Goal: Transaction & Acquisition: Download file/media

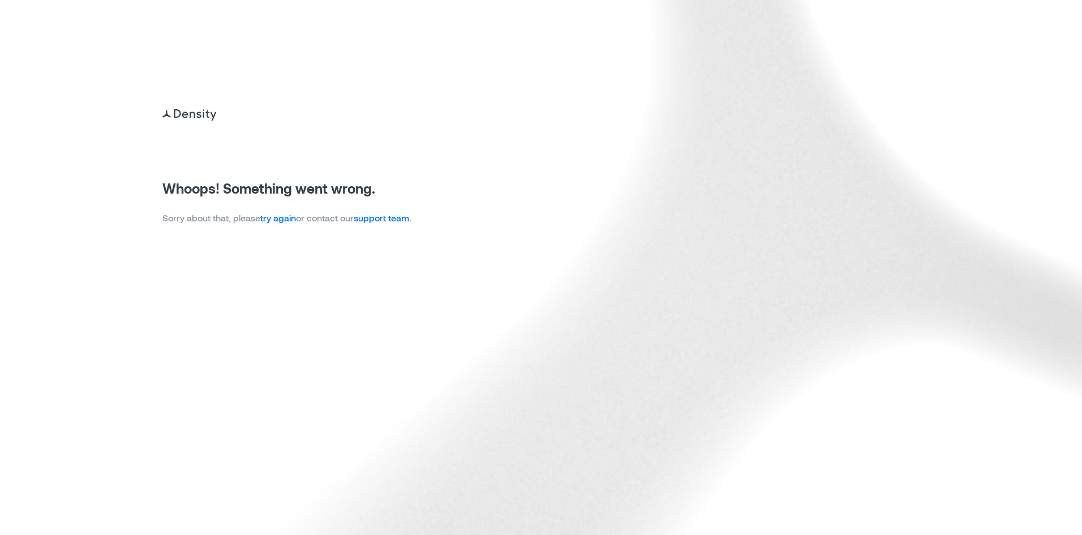
click at [277, 217] on link "try again" at bounding box center [278, 217] width 36 height 11
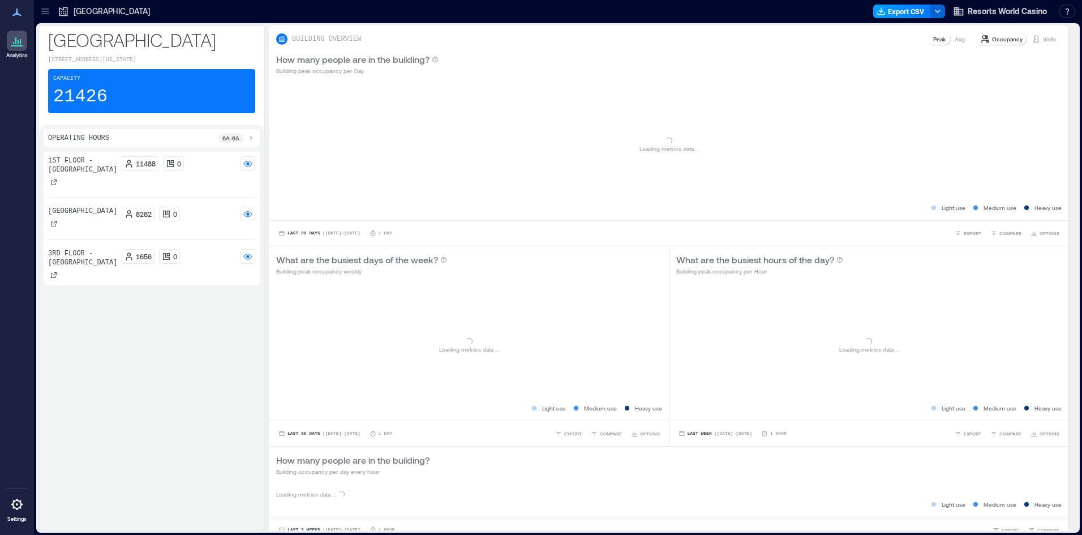
click at [901, 8] on button "Export CSV" at bounding box center [902, 12] width 58 height 14
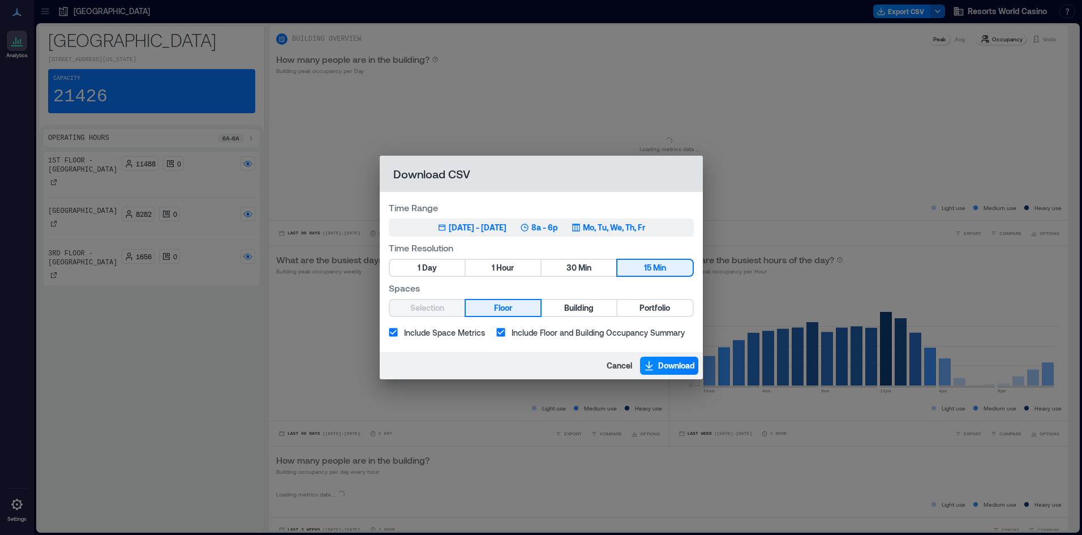
click at [474, 222] on div "[DATE] - [DATE]" at bounding box center [478, 227] width 58 height 11
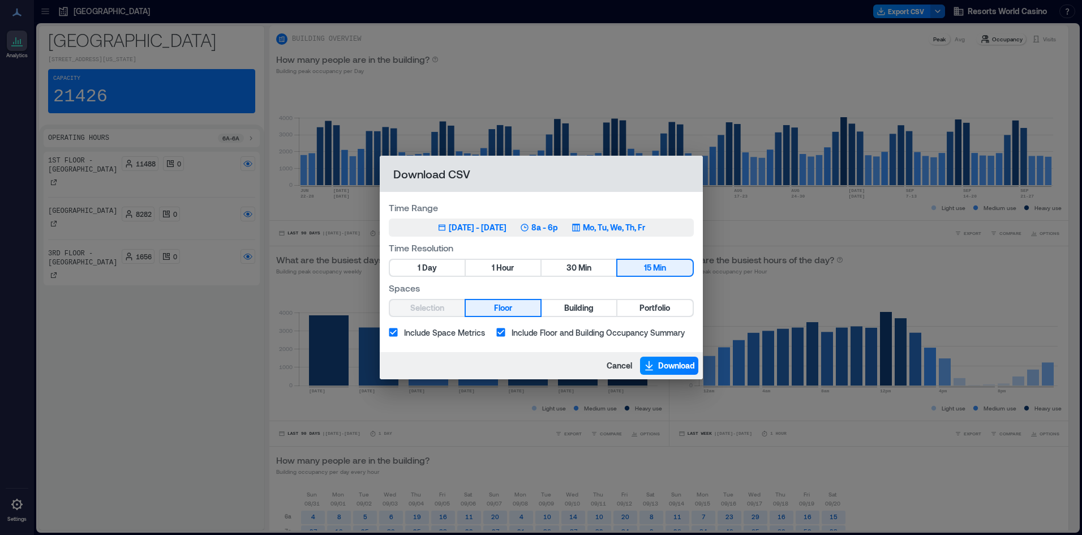
click at [483, 231] on div "[DATE] - [DATE]" at bounding box center [478, 227] width 58 height 11
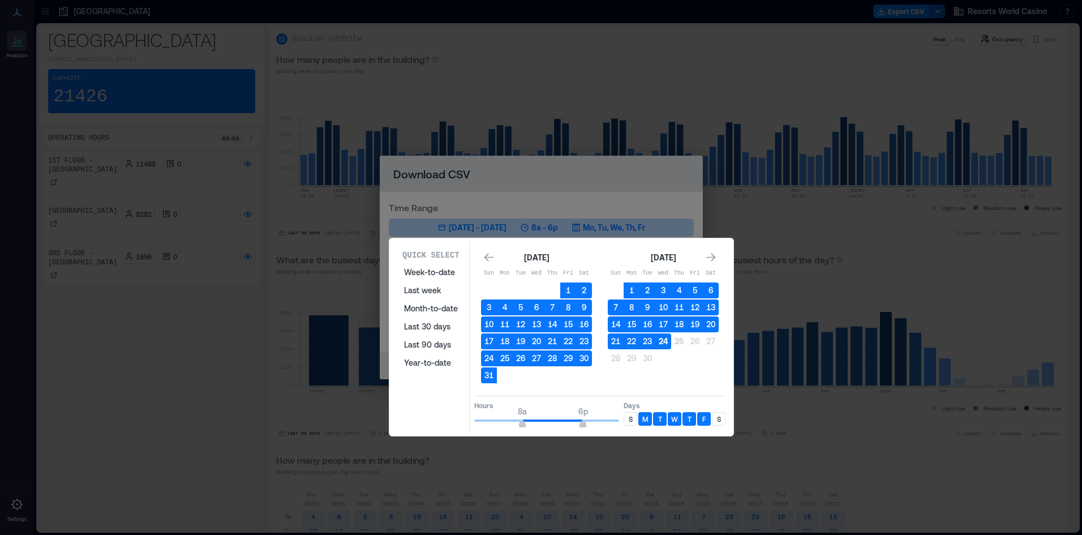
click at [665, 341] on button "24" at bounding box center [663, 341] width 16 height 16
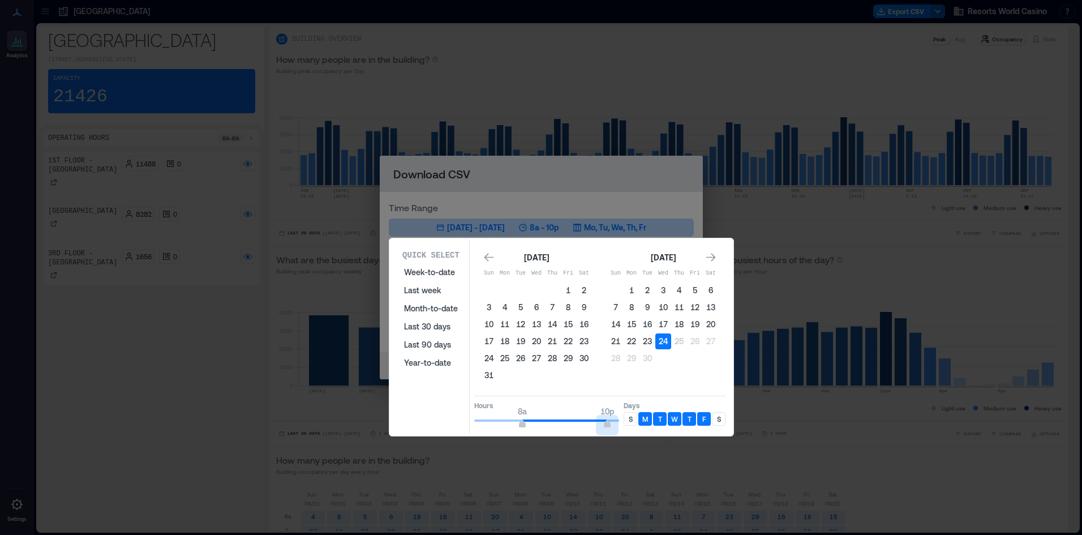
type input "**"
drag, startPoint x: 587, startPoint y: 421, endPoint x: 630, endPoint y: 431, distance: 44.1
click at [630, 431] on div "Quick Select Week-to-date Last week Month-to-date Last 30 days Last 90 days Yea…" at bounding box center [561, 336] width 337 height 193
type input "*"
drag, startPoint x: 523, startPoint y: 427, endPoint x: 463, endPoint y: 419, distance: 61.0
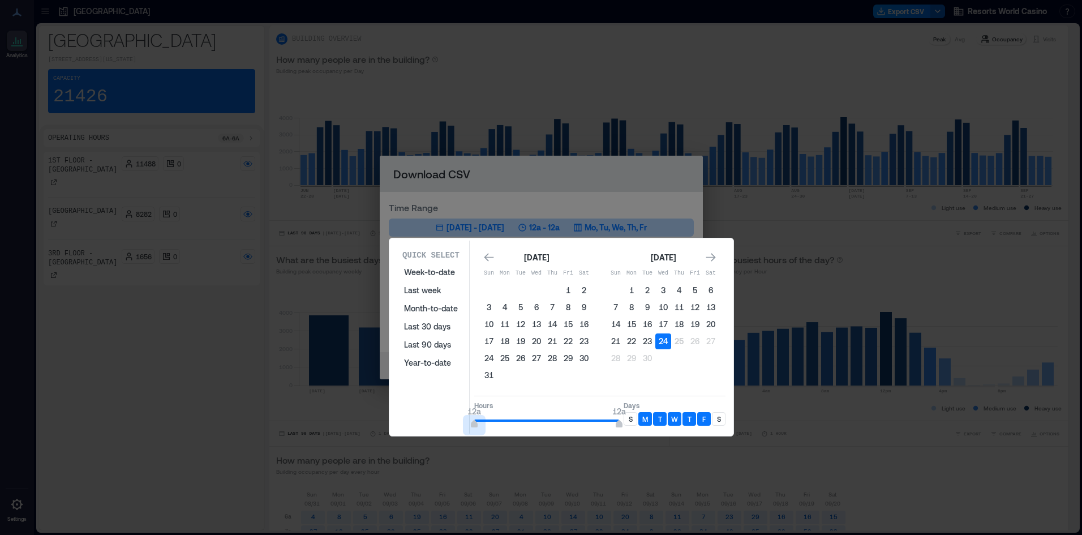
click at [463, 419] on div "Quick Select Week-to-date Last week Month-to-date Last 30 days Last 90 days Yea…" at bounding box center [561, 336] width 337 height 193
click at [638, 421] on div "M" at bounding box center [645, 419] width 14 height 14
click at [630, 415] on p "S" at bounding box center [631, 418] width 4 height 9
click at [642, 426] on div "Days S M T W T F S" at bounding box center [674, 415] width 102 height 28
click at [649, 424] on div "M" at bounding box center [645, 419] width 14 height 14
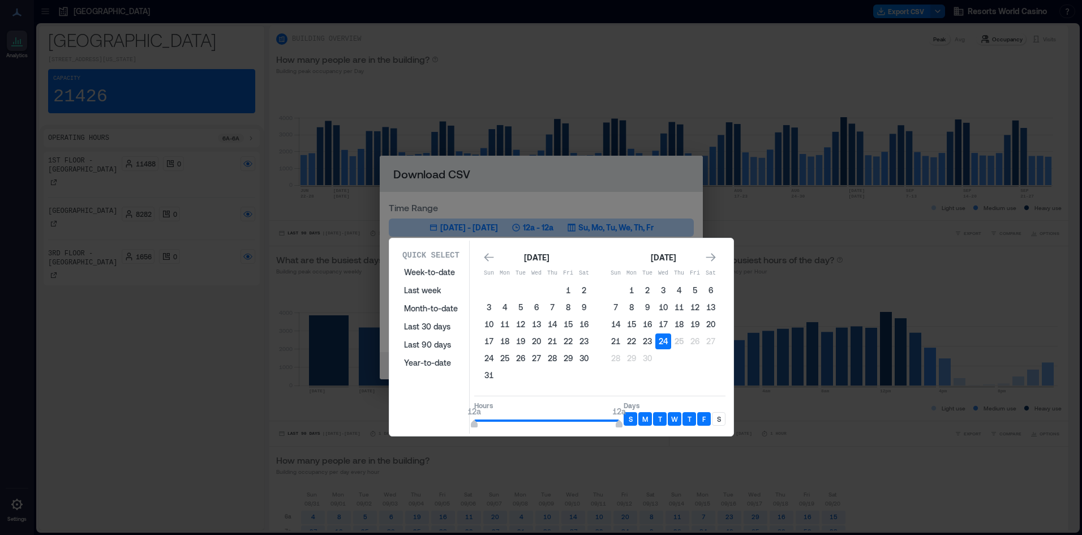
click at [717, 417] on p "S" at bounding box center [719, 418] width 4 height 9
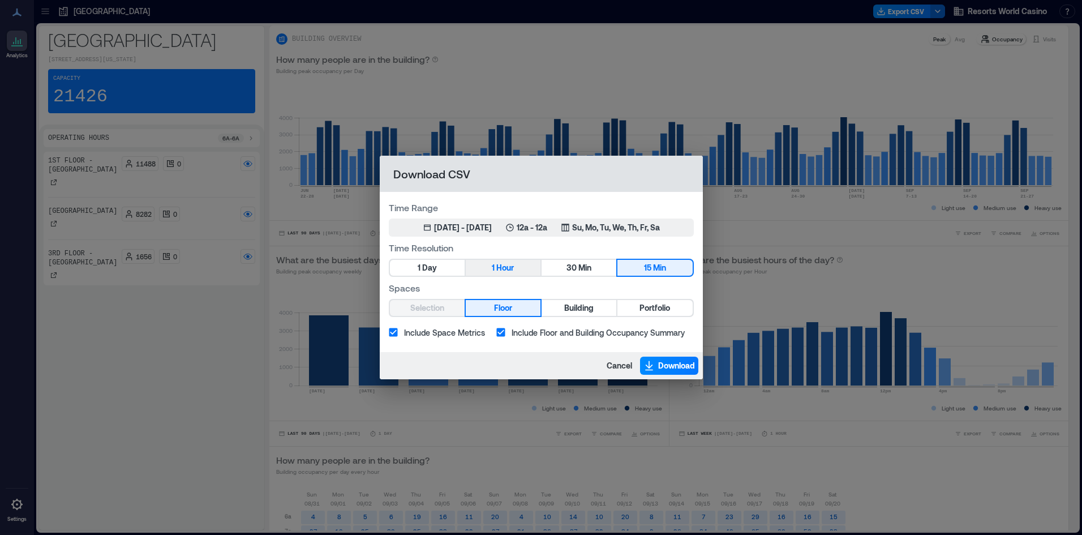
click at [497, 270] on span "Hour" at bounding box center [505, 268] width 18 height 14
click at [648, 312] on span "Portfolio" at bounding box center [654, 308] width 31 height 14
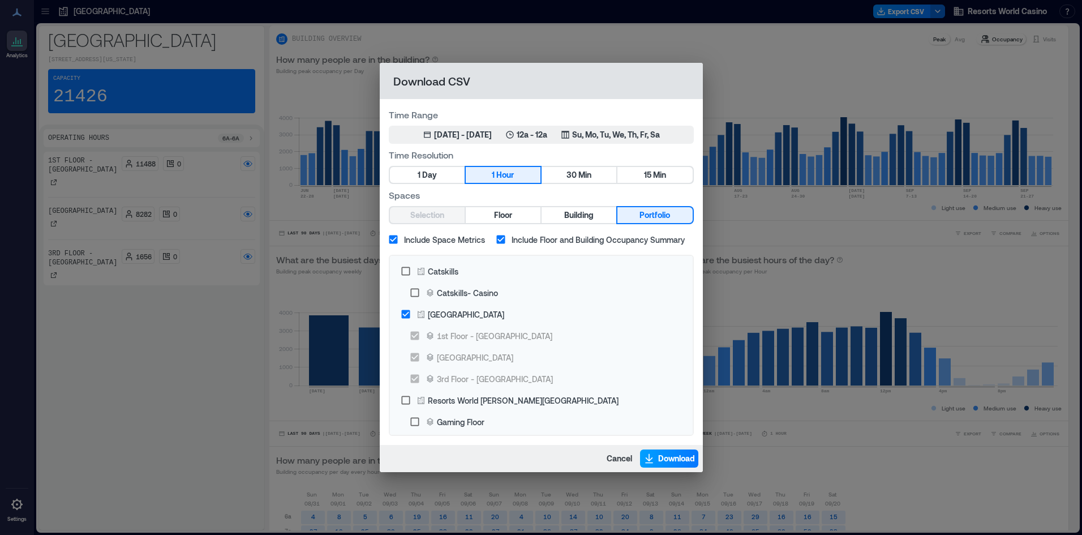
click at [653, 455] on button "Download" at bounding box center [669, 458] width 58 height 18
